Goal: Information Seeking & Learning: Learn about a topic

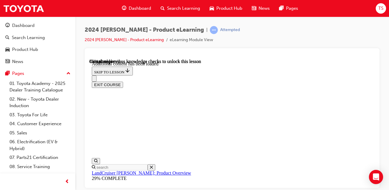
scroll to position [1346, 0]
radio input "true"
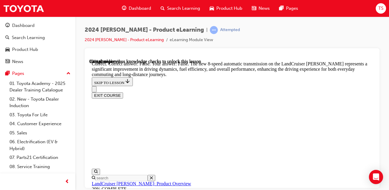
scroll to position [1582, 0]
radio input "true"
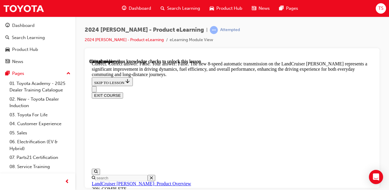
radio input "true"
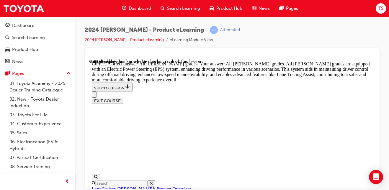
scroll to position [2160, 0]
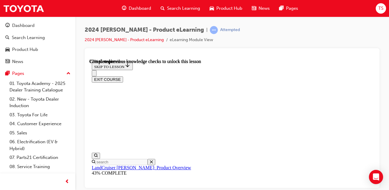
scroll to position [1980, 0]
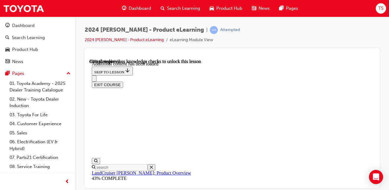
scroll to position [2135, 0]
checkbox input "true"
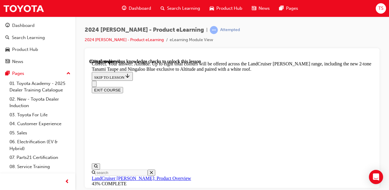
scroll to position [2419, 0]
checkbox input "true"
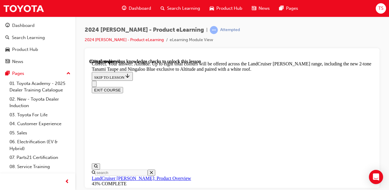
checkbox input "true"
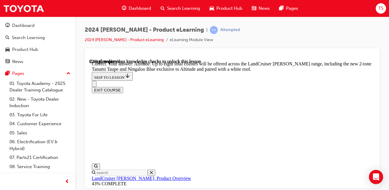
checkbox input "true"
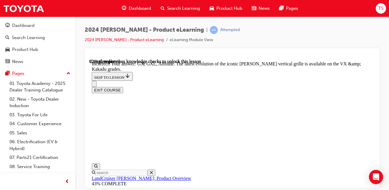
scroll to position [2646, 0]
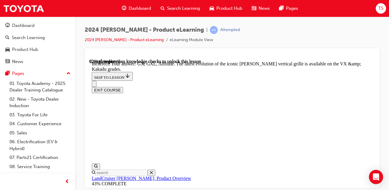
checkbox input "true"
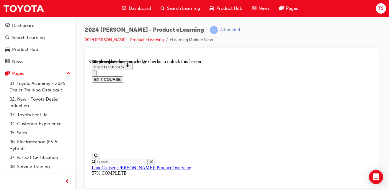
scroll to position [1376, 0]
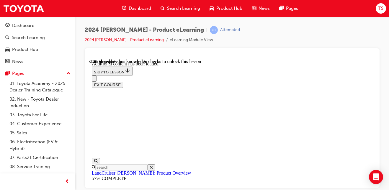
scroll to position [1456, 0]
radio input "true"
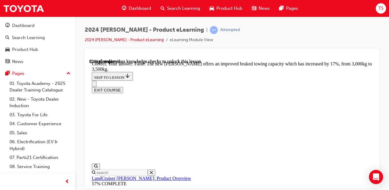
scroll to position [1751, 0]
radio input "true"
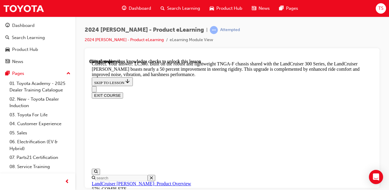
scroll to position [1958, 0]
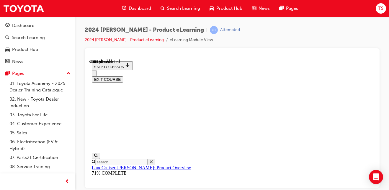
scroll to position [791, 0]
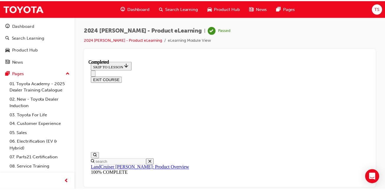
scroll to position [51, 0]
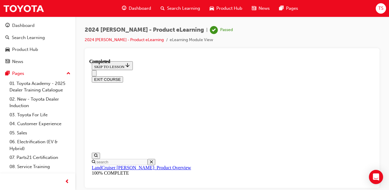
click at [178, 4] on div "Search Learning" at bounding box center [180, 8] width 49 height 12
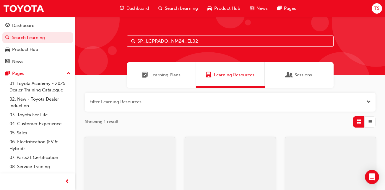
click at [182, 39] on input "SP_LCPRADO_NM24_EL02" at bounding box center [230, 40] width 207 height 11
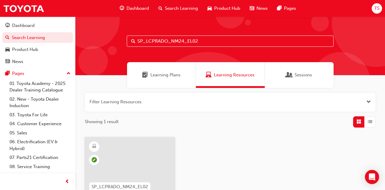
drag, startPoint x: 209, startPoint y: 39, endPoint x: 90, endPoint y: 25, distance: 119.6
click at [90, 26] on div "SP_LCPRADO_NM24_EL02" at bounding box center [230, 46] width 310 height 58
paste input "WALKAROUNDVID"
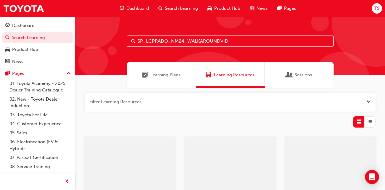
type input "SP_LCPRADO_NM24_WALKAROUNDVID"
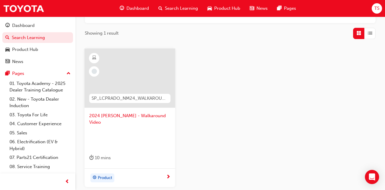
scroll to position [118, 0]
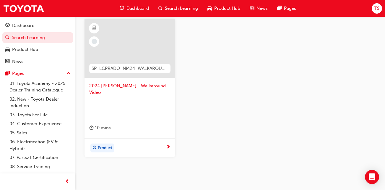
click at [115, 143] on div "Product" at bounding box center [102, 147] width 25 height 9
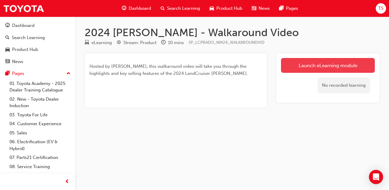
click at [335, 64] on link "Launch eLearning module" at bounding box center [328, 65] width 94 height 15
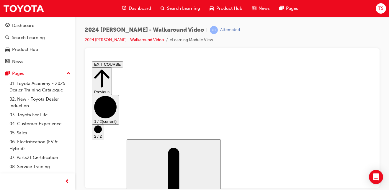
scroll to position [40, 0]
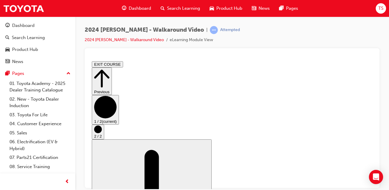
scroll to position [54, 0]
drag, startPoint x: 112, startPoint y: 162, endPoint x: 276, endPoint y: 162, distance: 163.9
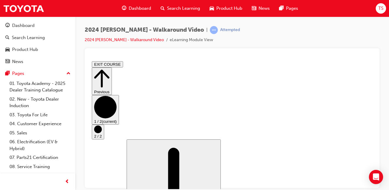
scroll to position [0, 0]
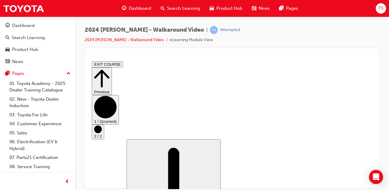
scroll to position [54, 0]
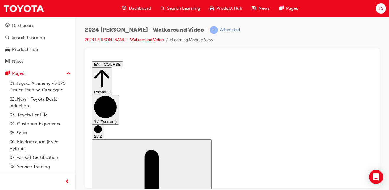
click at [102, 126] on circle "Step controls" at bounding box center [98, 129] width 8 height 8
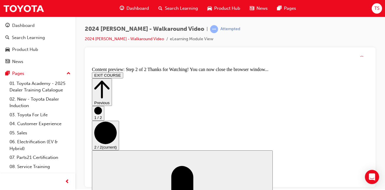
scroll to position [0, 0]
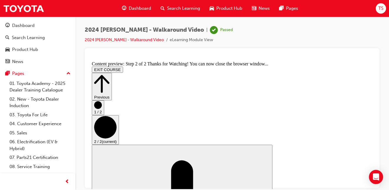
click at [171, 8] on span "Search Learning" at bounding box center [183, 8] width 33 height 7
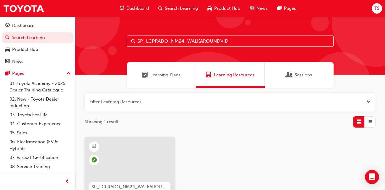
drag, startPoint x: 239, startPoint y: 40, endPoint x: 114, endPoint y: 30, distance: 125.7
click at [114, 30] on div "SP_LCPRADO_NM24_WALKAROUNDVID" at bounding box center [230, 46] width 310 height 58
paste input "HILUXGR_DEV0923_EL1"
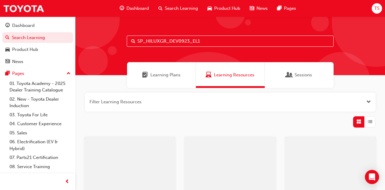
type input "SP_HILUXGR_DEV0923_EL1"
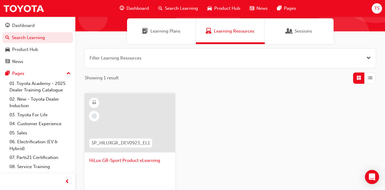
scroll to position [59, 0]
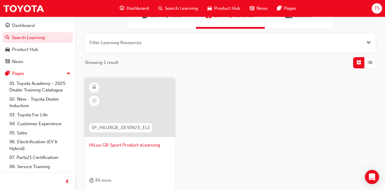
click at [139, 117] on div at bounding box center [129, 107] width 91 height 59
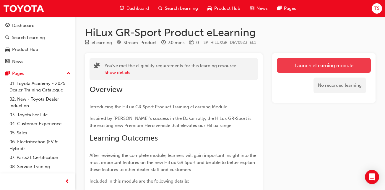
click at [327, 64] on link "Launch eLearning module" at bounding box center [324, 65] width 94 height 15
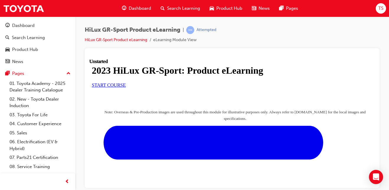
click at [126, 87] on link "START COURSE" at bounding box center [109, 84] width 34 height 5
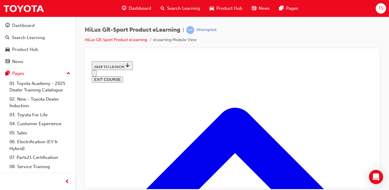
scroll to position [394, 0]
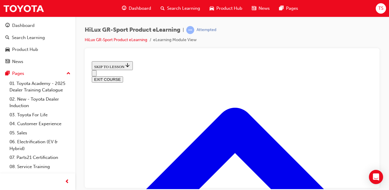
scroll to position [570, 0]
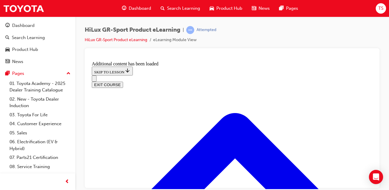
scroll to position [702, 0]
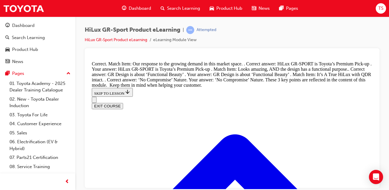
scroll to position [864, 0]
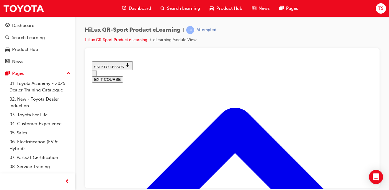
scroll to position [250, 0]
drag, startPoint x: 321, startPoint y: 142, endPoint x: 318, endPoint y: 139, distance: 4.6
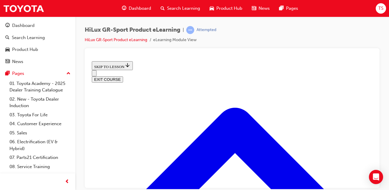
scroll to position [222, 0]
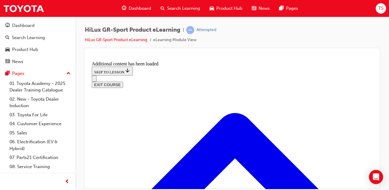
scroll to position [440, 0]
drag, startPoint x: 150, startPoint y: 148, endPoint x: 175, endPoint y: 142, distance: 25.9
radio input "true"
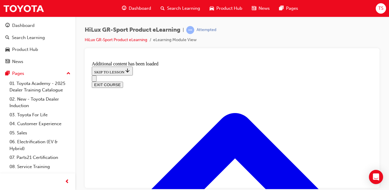
scroll to position [499, 0]
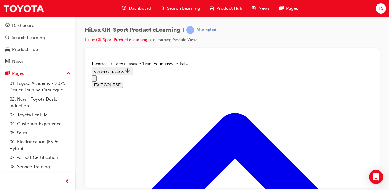
radio input "true"
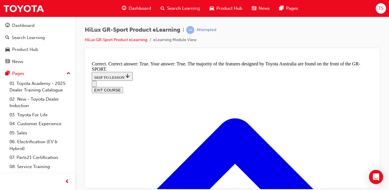
scroll to position [706, 0]
radio input "true"
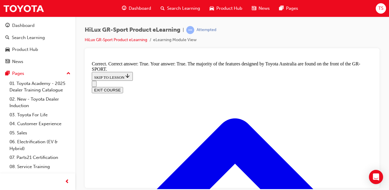
radio input "true"
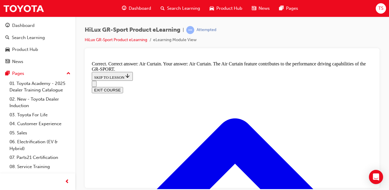
radio input "true"
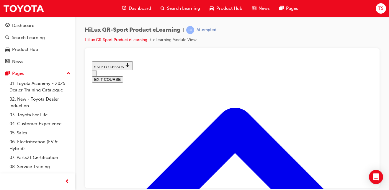
scroll to position [48, 0]
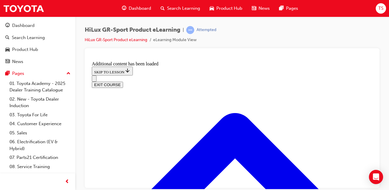
scroll to position [252, 0]
radio input "true"
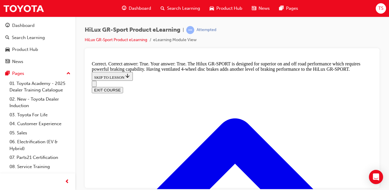
scroll to position [399, 0]
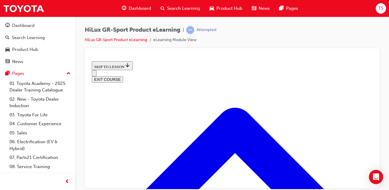
scroll to position [590, 0]
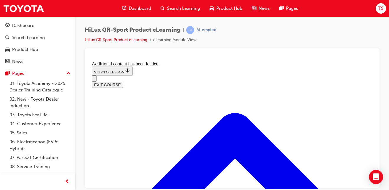
scroll to position [722, 0]
checkbox input "true"
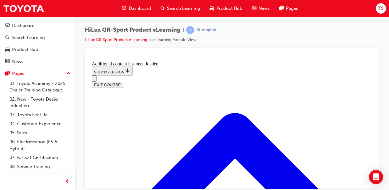
checkbox input "true"
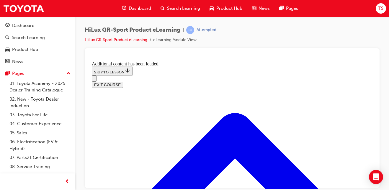
checkbox input "true"
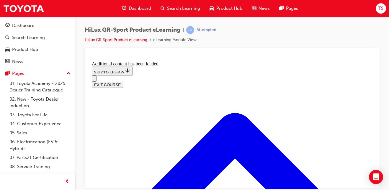
checkbox input "true"
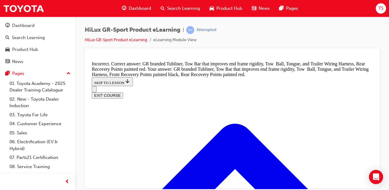
scroll to position [751, 0]
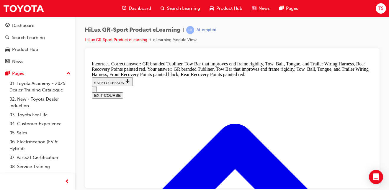
checkbox input "false"
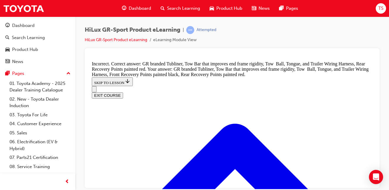
checkbox input "false"
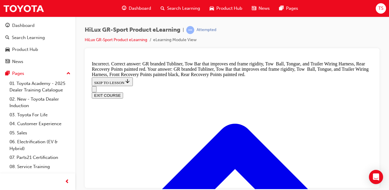
checkbox input "false"
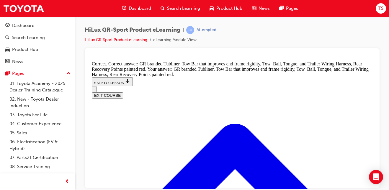
scroll to position [887, 0]
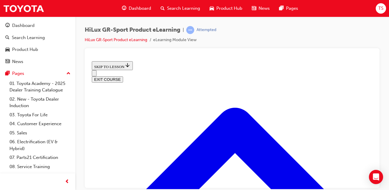
scroll to position [182, 0]
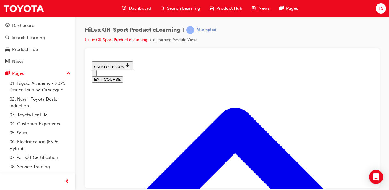
scroll to position [300, 0]
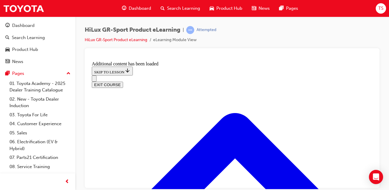
scroll to position [396, 0]
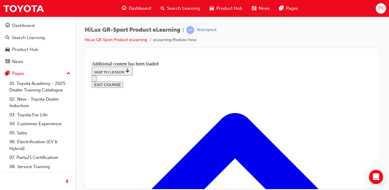
scroll to position [341, 0]
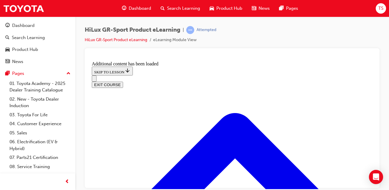
scroll to position [578, 0]
checkbox input "true"
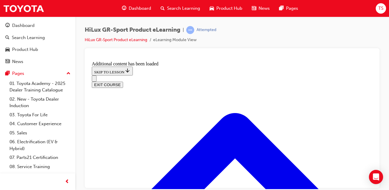
checkbox input "true"
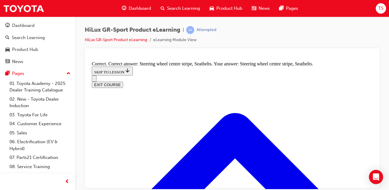
scroll to position [815, 0]
radio input "true"
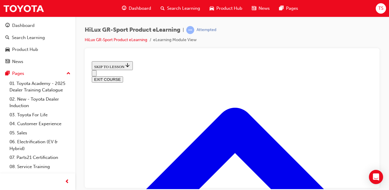
scroll to position [295, 0]
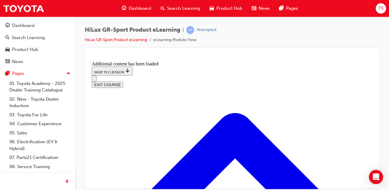
scroll to position [398, 0]
radio input "true"
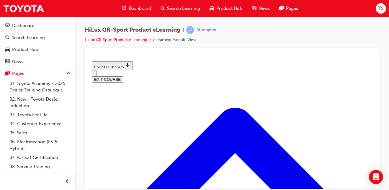
scroll to position [742, 0]
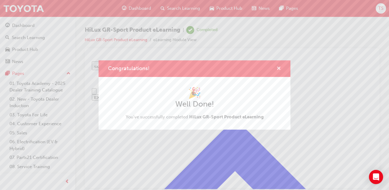
click at [279, 69] on span "cross-icon" at bounding box center [279, 68] width 4 height 5
